Goal: Information Seeking & Learning: Learn about a topic

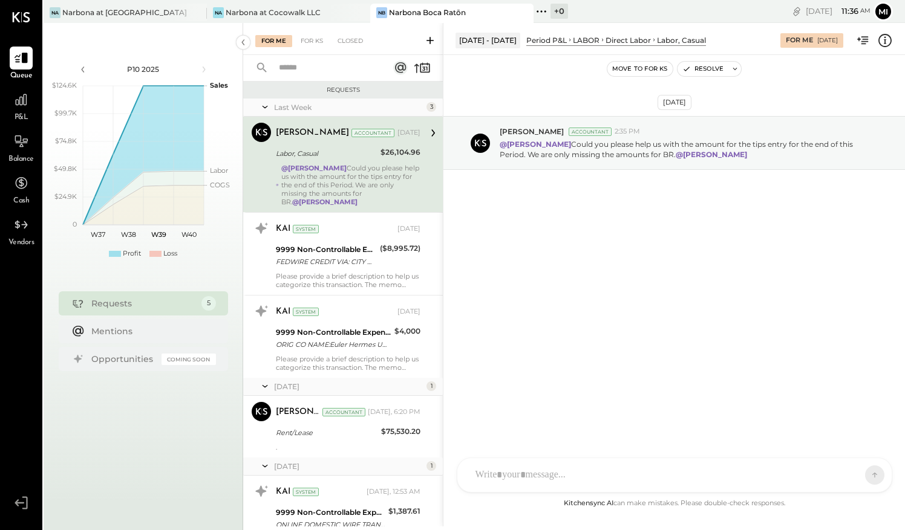
click at [447, 11] on div "Narbona Boca Ratōn" at bounding box center [427, 12] width 77 height 10
click at [18, 103] on icon at bounding box center [21, 100] width 12 height 12
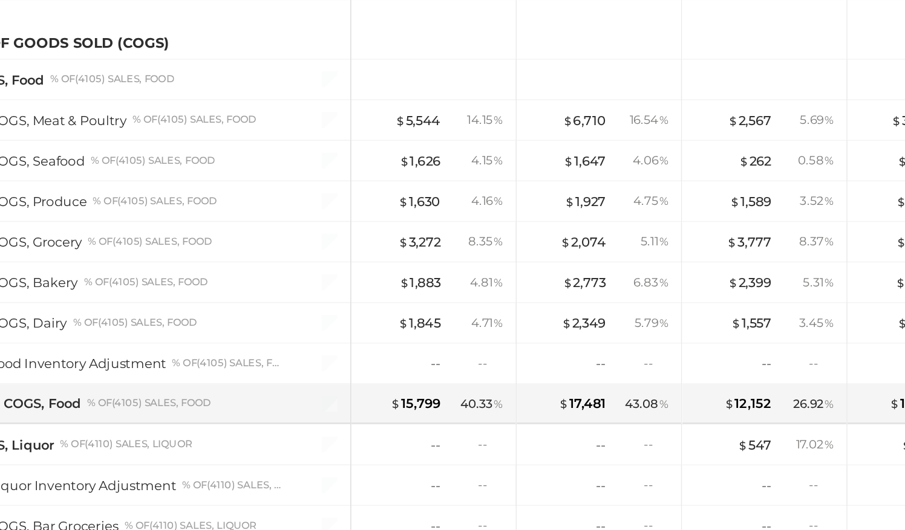
scroll to position [492, 0]
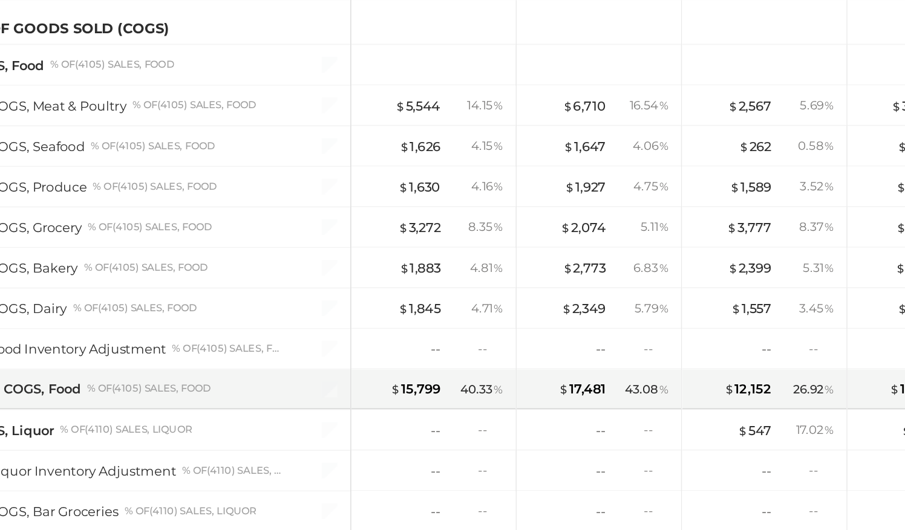
click at [238, 316] on div "COGS, Dairy % of (4105) Sales, Food" at bounding box center [180, 314] width 272 height 24
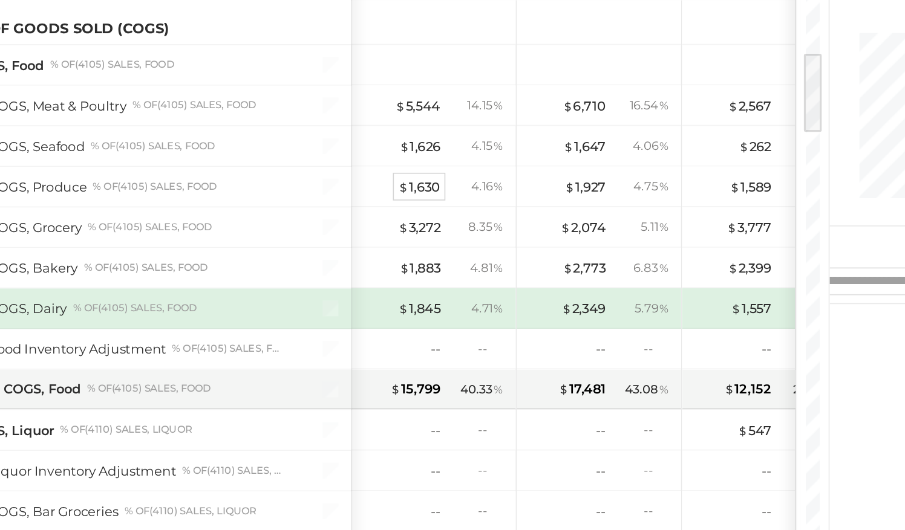
click at [354, 236] on div "$ 1,630" at bounding box center [357, 240] width 26 height 11
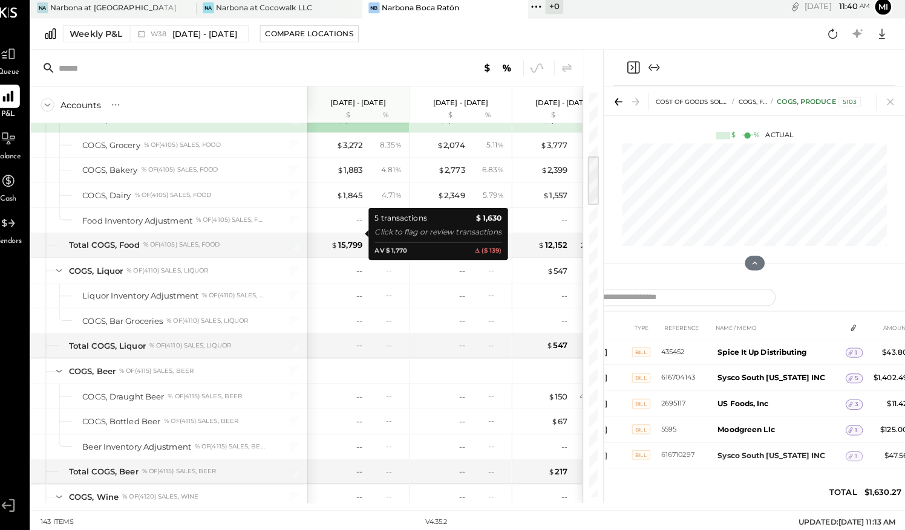
click at [657, 71] on icon "Expand panel (e)" at bounding box center [657, 71] width 7 height 1
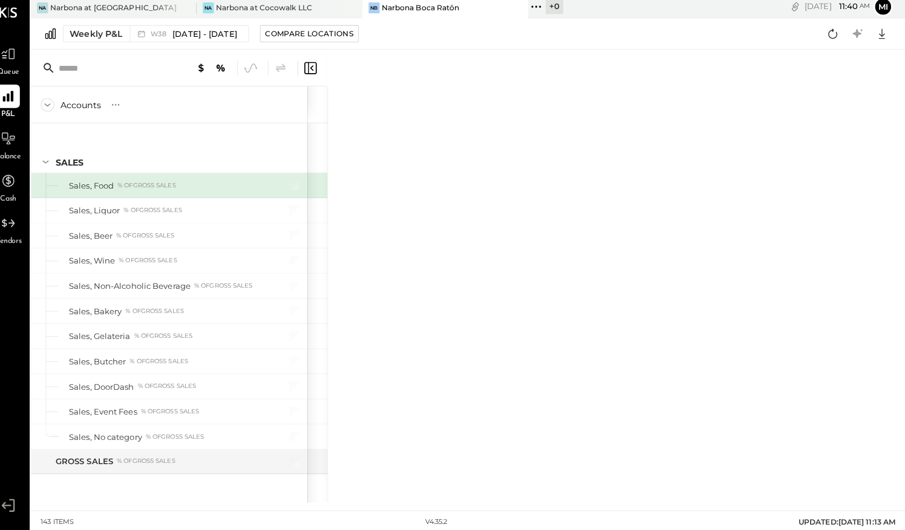
click at [423, 19] on div "[PERSON_NAME] Boca Ratōn" at bounding box center [451, 13] width 163 height 19
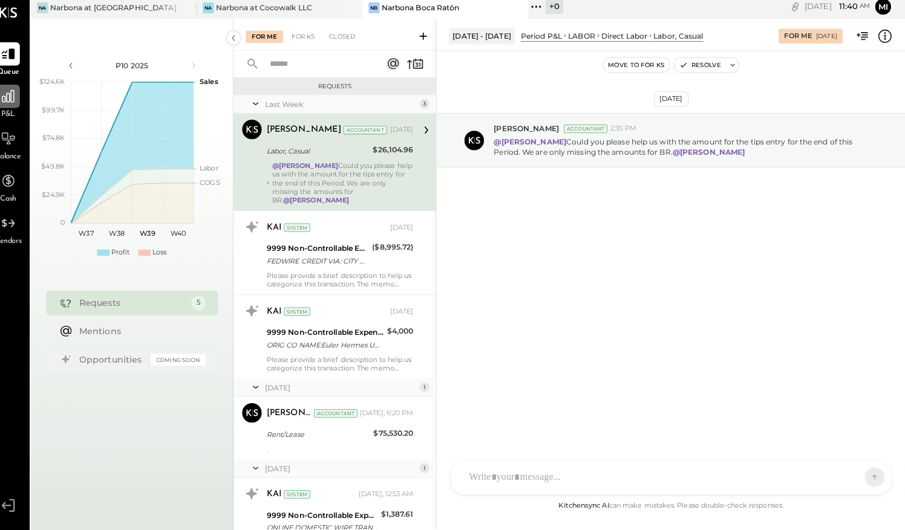
click at [24, 111] on div at bounding box center [21, 99] width 23 height 23
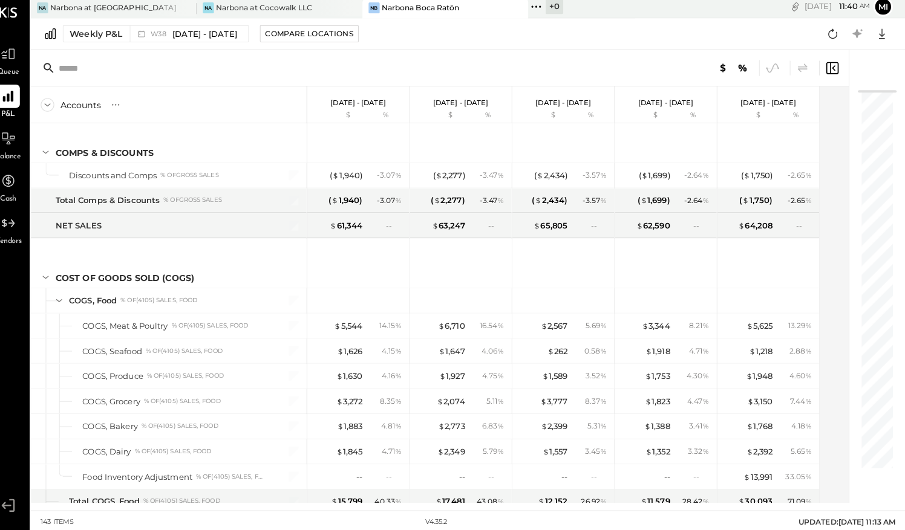
scroll to position [360, 0]
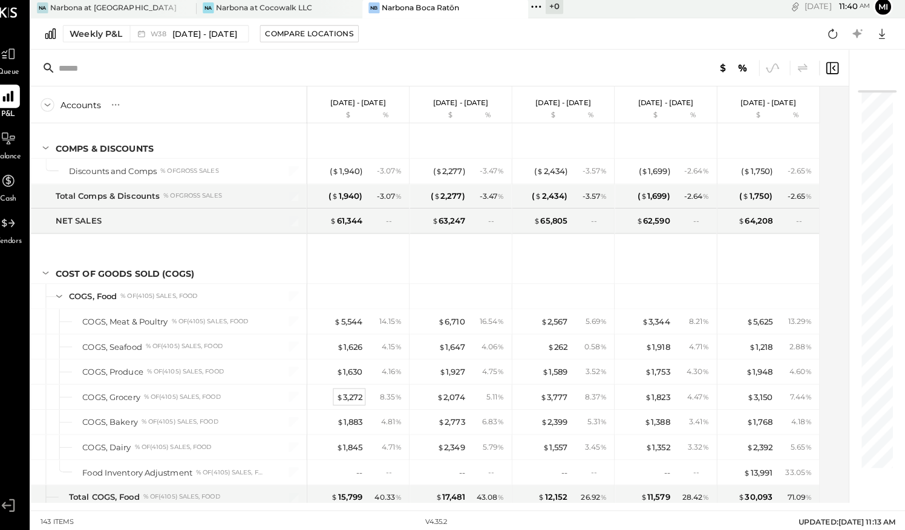
click at [358, 393] on div "$ 3,272" at bounding box center [357, 396] width 26 height 11
